Goal: Book appointment/travel/reservation

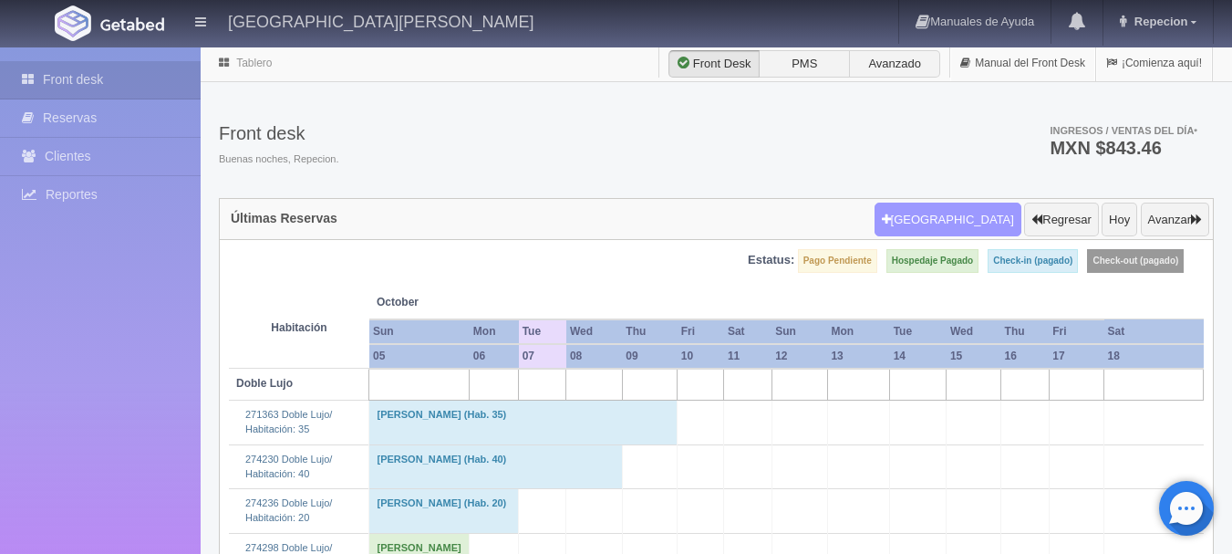
click at [945, 217] on button "[GEOGRAPHIC_DATA]" at bounding box center [948, 220] width 147 height 35
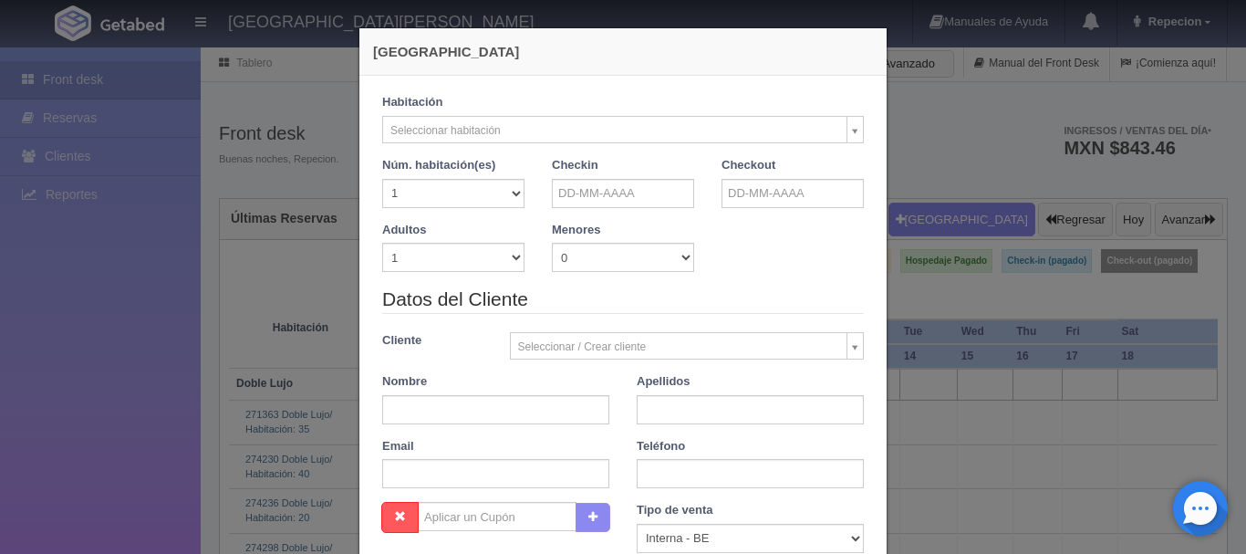
checkbox input "false"
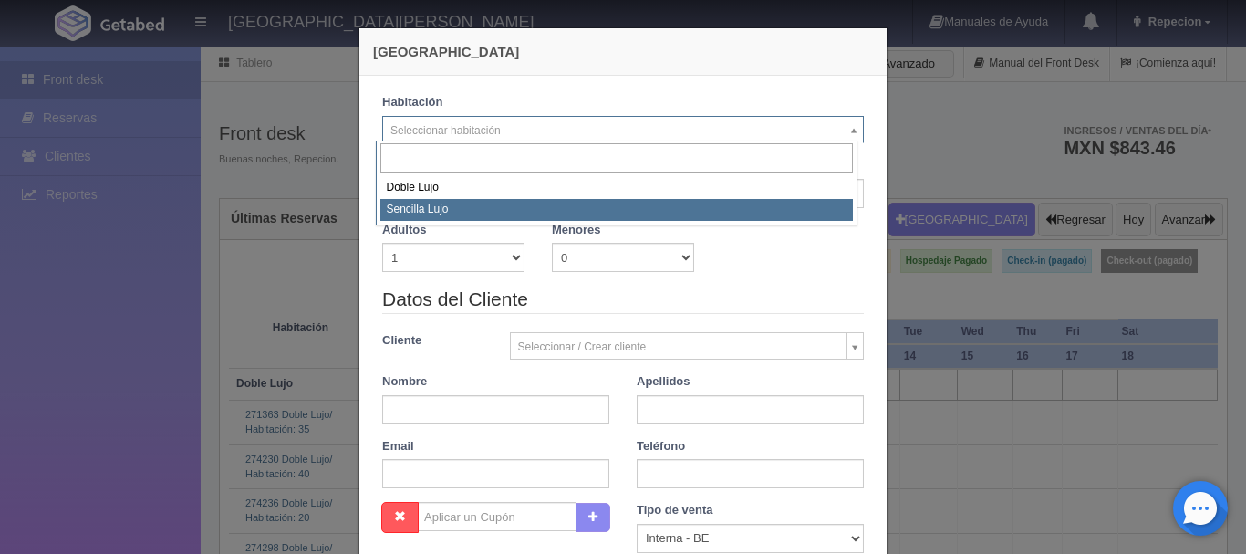
select select "576"
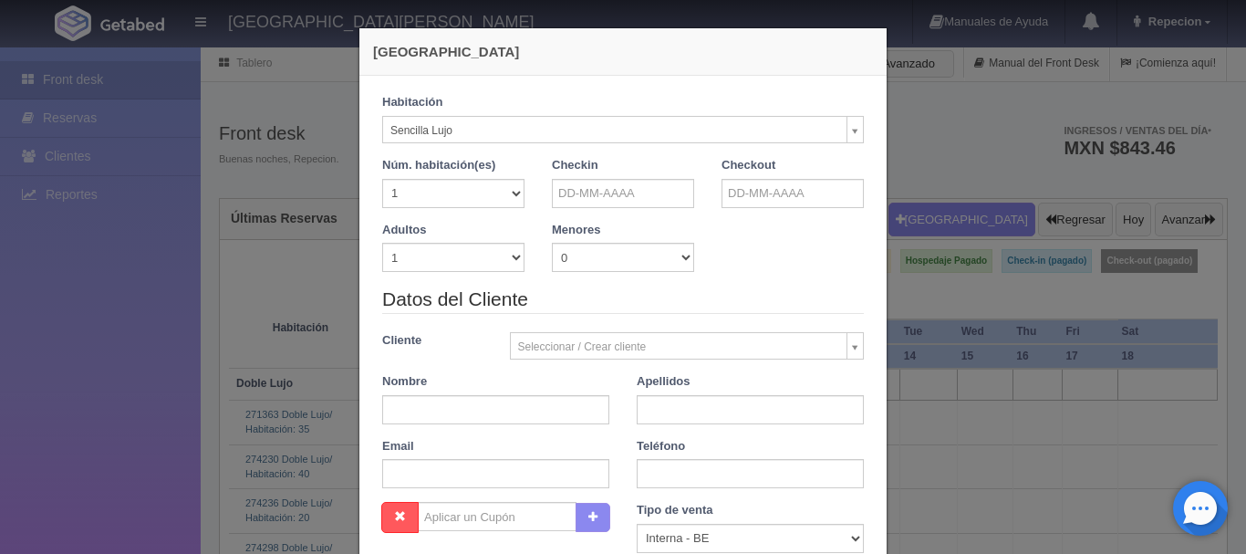
checkbox input "false"
click at [504, 255] on select "1 2 3 4 5 6 7 8 9 10" at bounding box center [453, 257] width 142 height 29
select select "2"
click at [382, 243] on select "1 2 3 4 5 6 7 8 9 10" at bounding box center [453, 257] width 142 height 29
checkbox input "false"
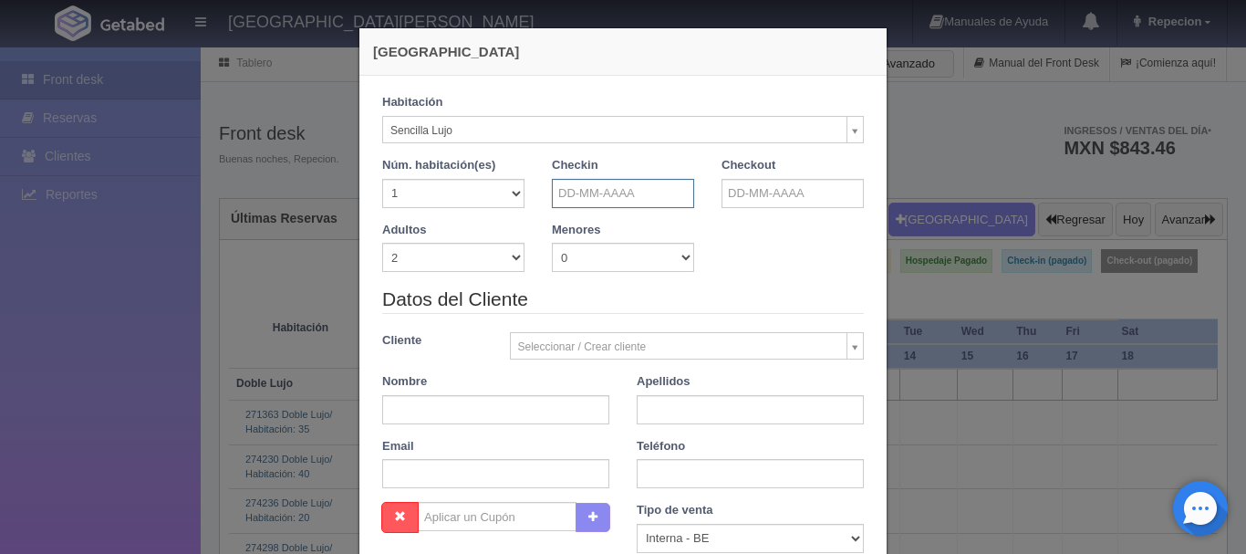
click at [586, 195] on input "text" at bounding box center [623, 193] width 142 height 29
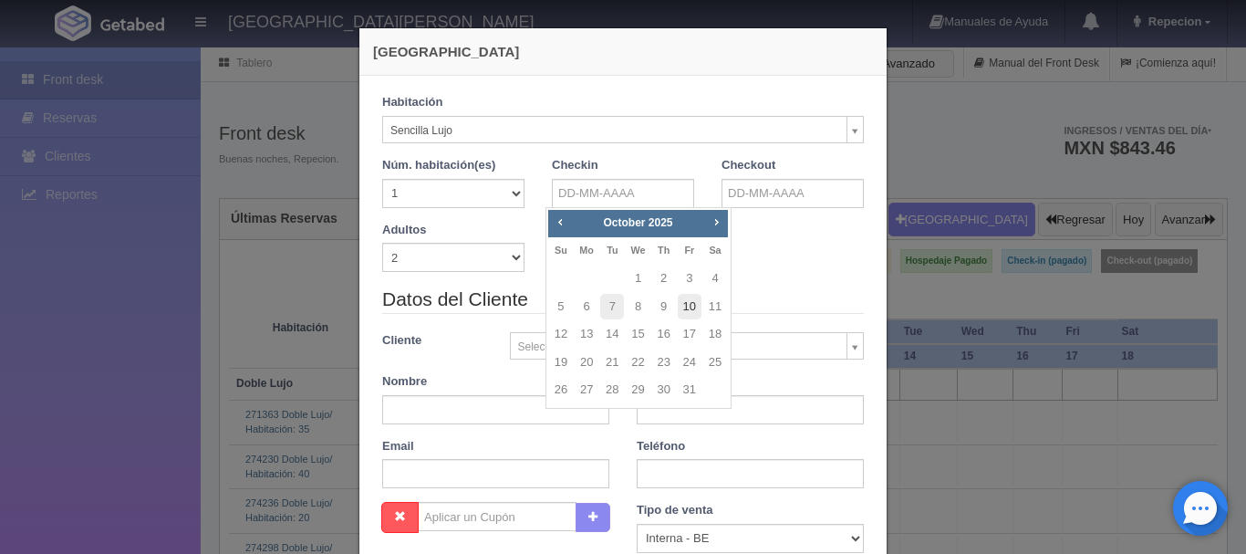
click at [693, 307] on link "10" at bounding box center [690, 307] width 24 height 26
type input "[DATE]"
checkbox input "false"
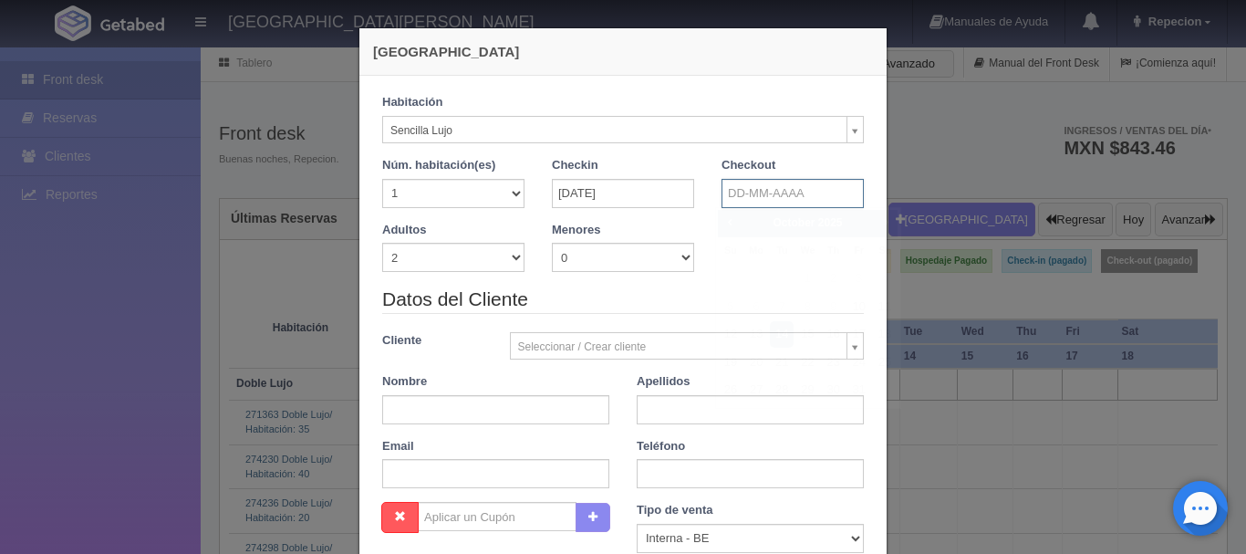
click at [787, 187] on input "text" at bounding box center [793, 193] width 142 height 29
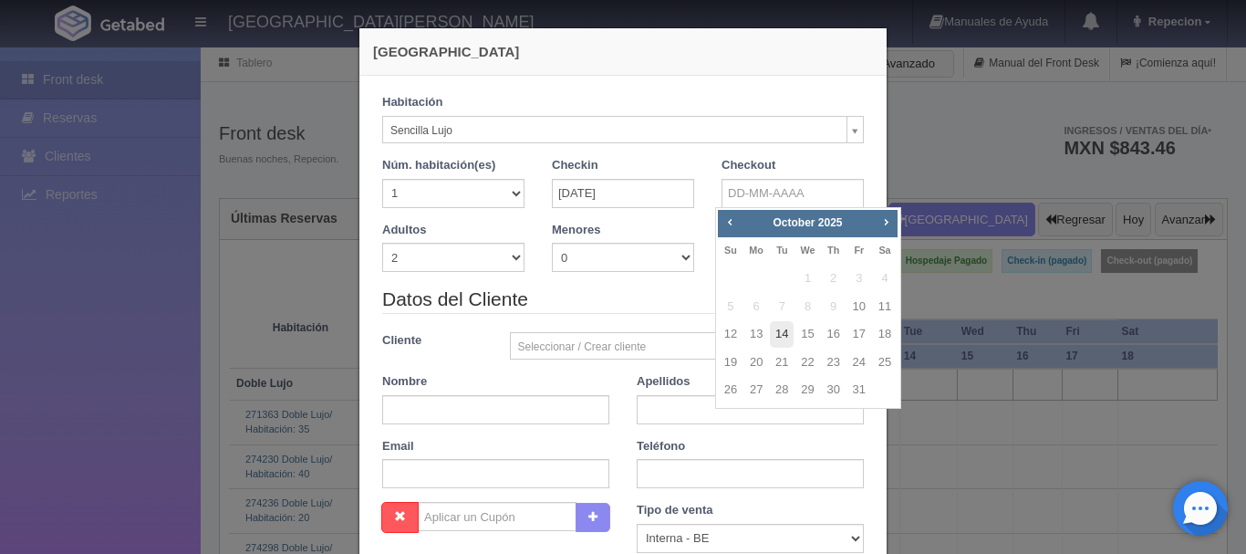
click at [783, 334] on link "14" at bounding box center [782, 334] width 24 height 26
type input "[DATE]"
checkbox input "false"
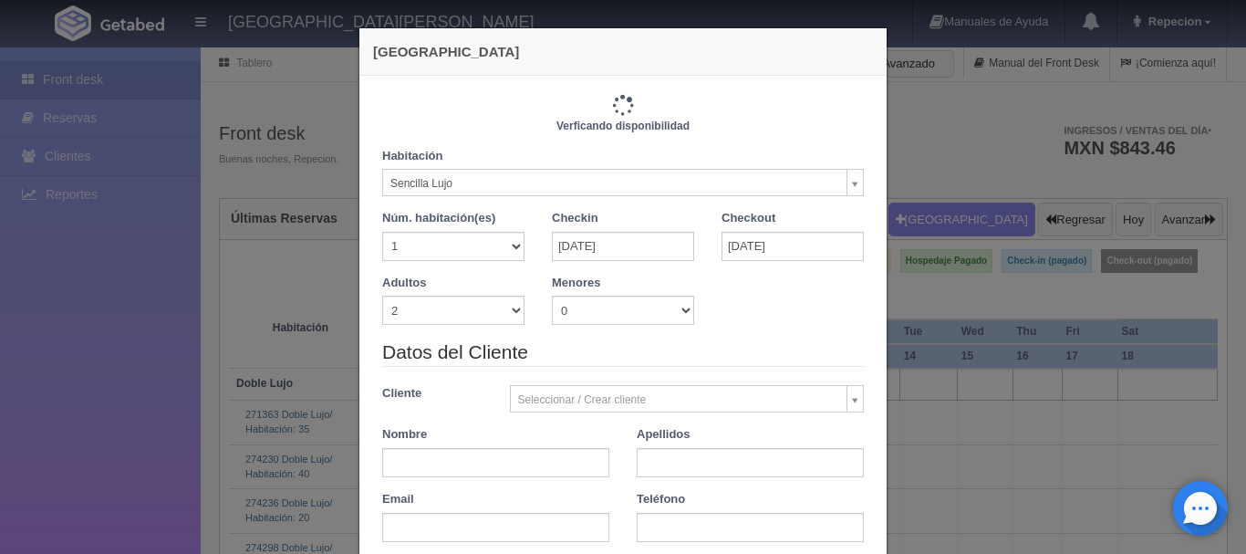
type input "4600.00"
checkbox input "false"
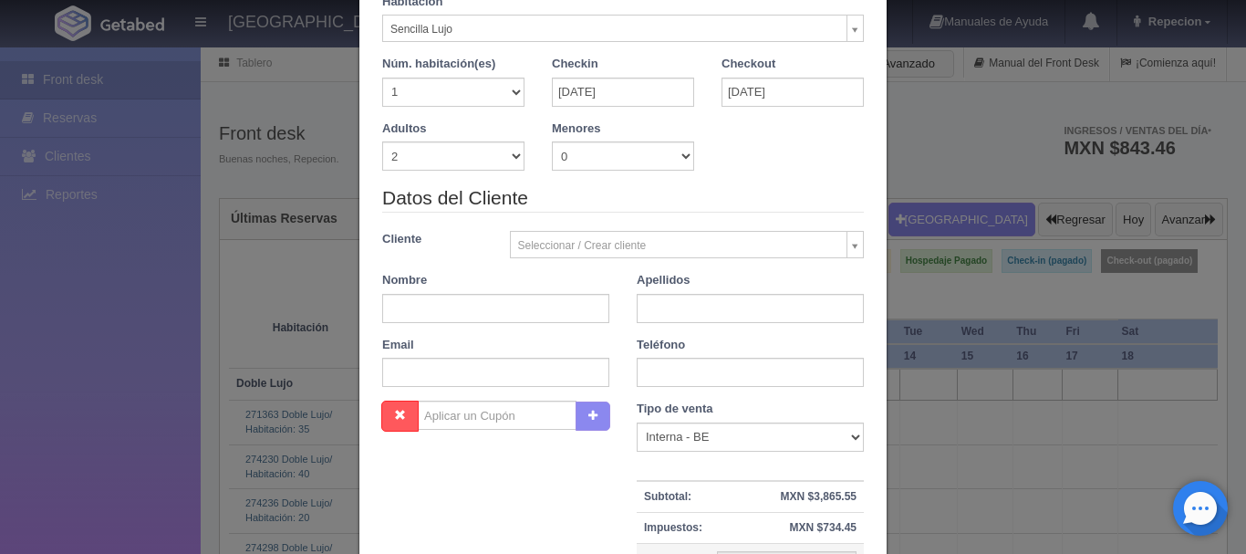
scroll to position [182, 0]
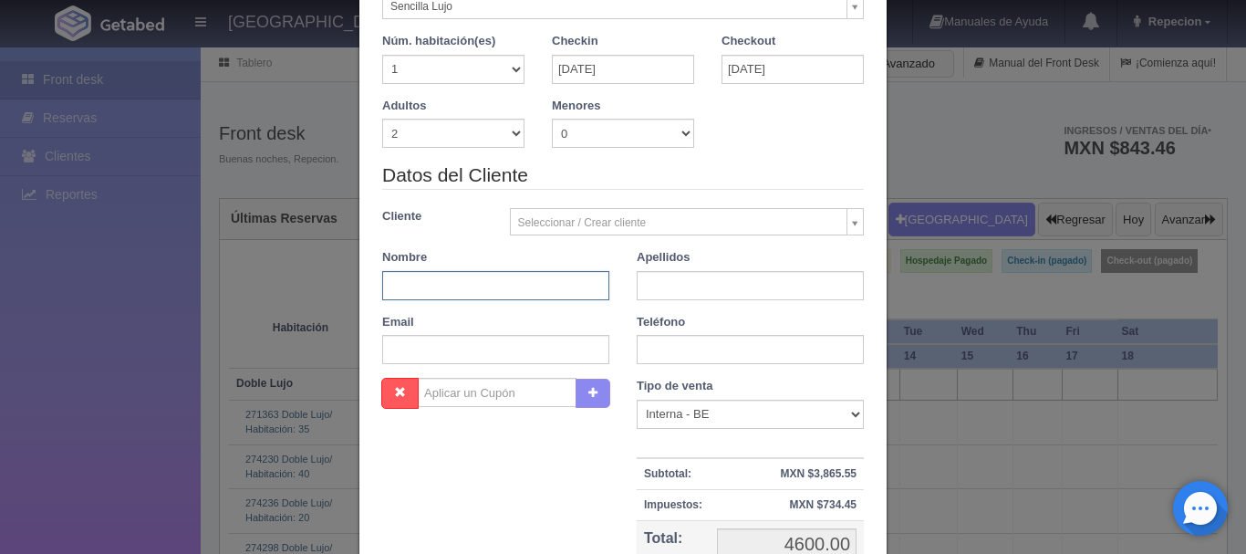
click at [406, 274] on input "text" at bounding box center [495, 285] width 227 height 29
type input "[PERSON_NAME]"
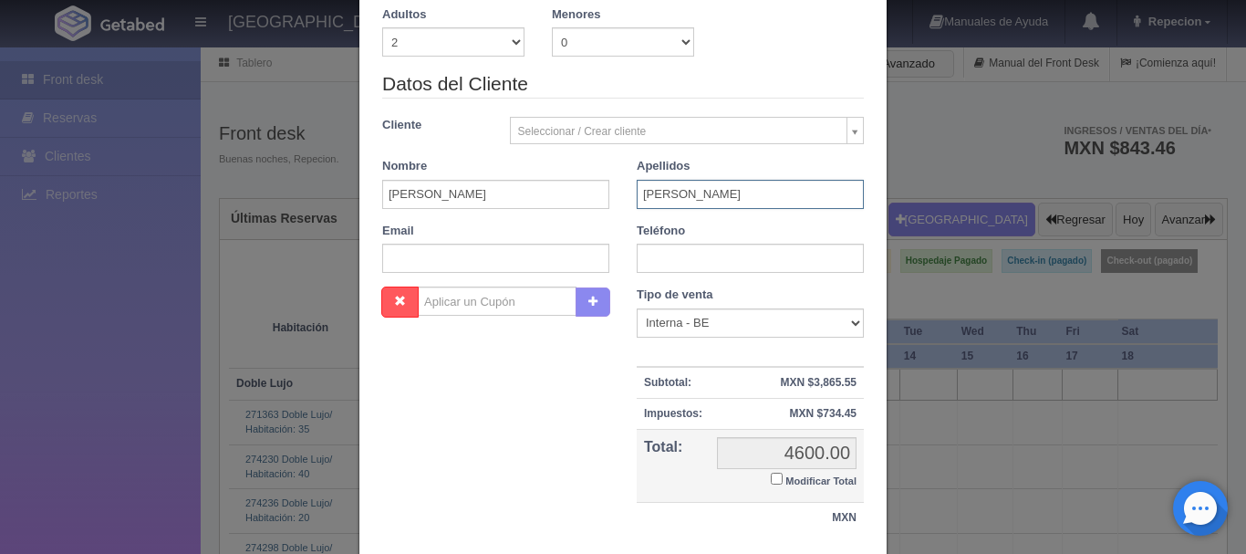
type input "[PERSON_NAME]"
click at [675, 258] on input "text" at bounding box center [750, 258] width 227 height 29
type input "6679969743"
click at [785, 483] on small "Modificar Total" at bounding box center [820, 480] width 71 height 11
click at [778, 483] on input "Modificar Total" at bounding box center [777, 479] width 12 height 12
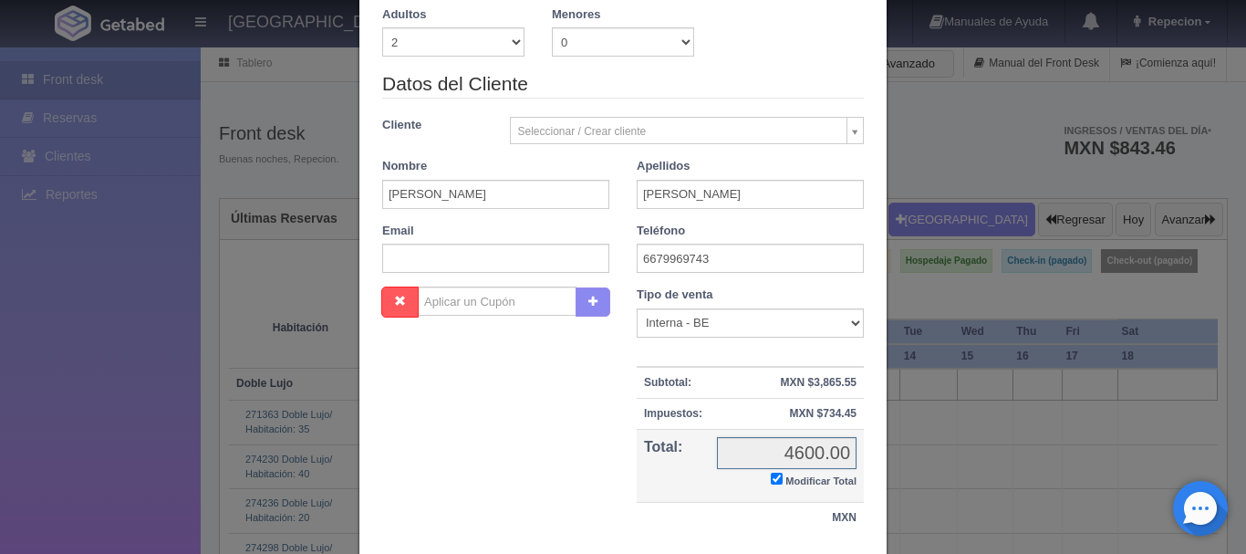
checkbox input "true"
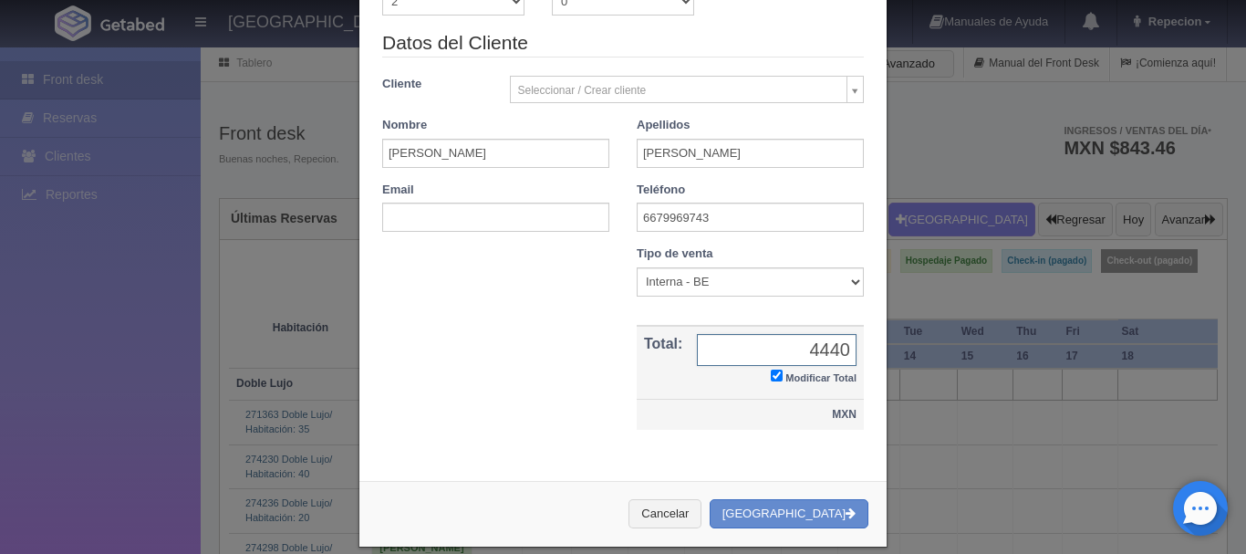
scroll to position [336, 0]
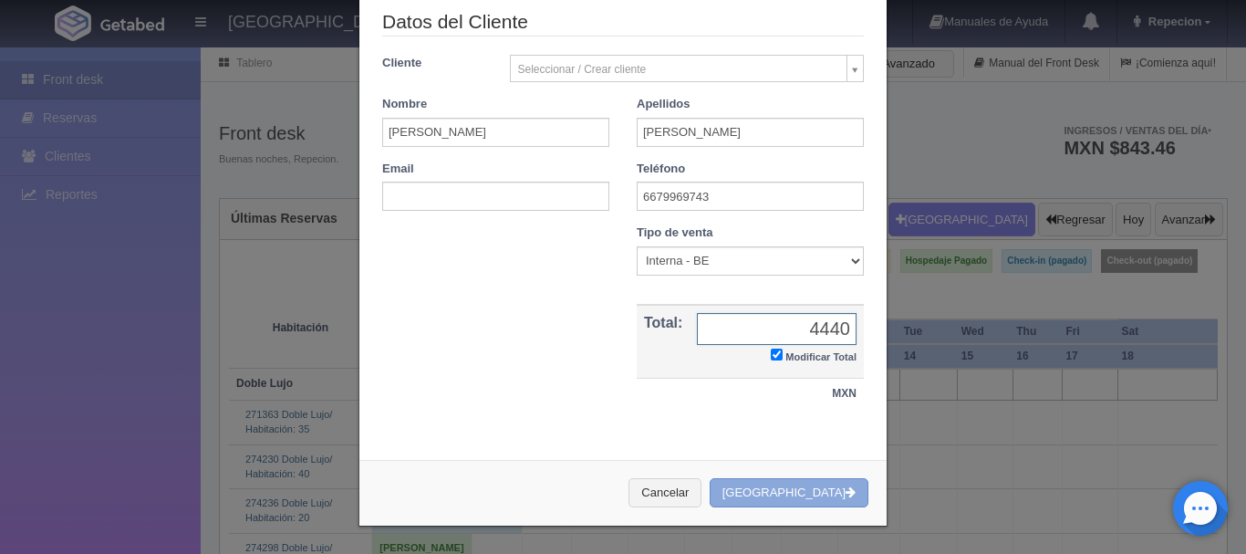
type input "4440"
click at [796, 488] on button "[GEOGRAPHIC_DATA]" at bounding box center [789, 493] width 159 height 30
